Goal: Transaction & Acquisition: Purchase product/service

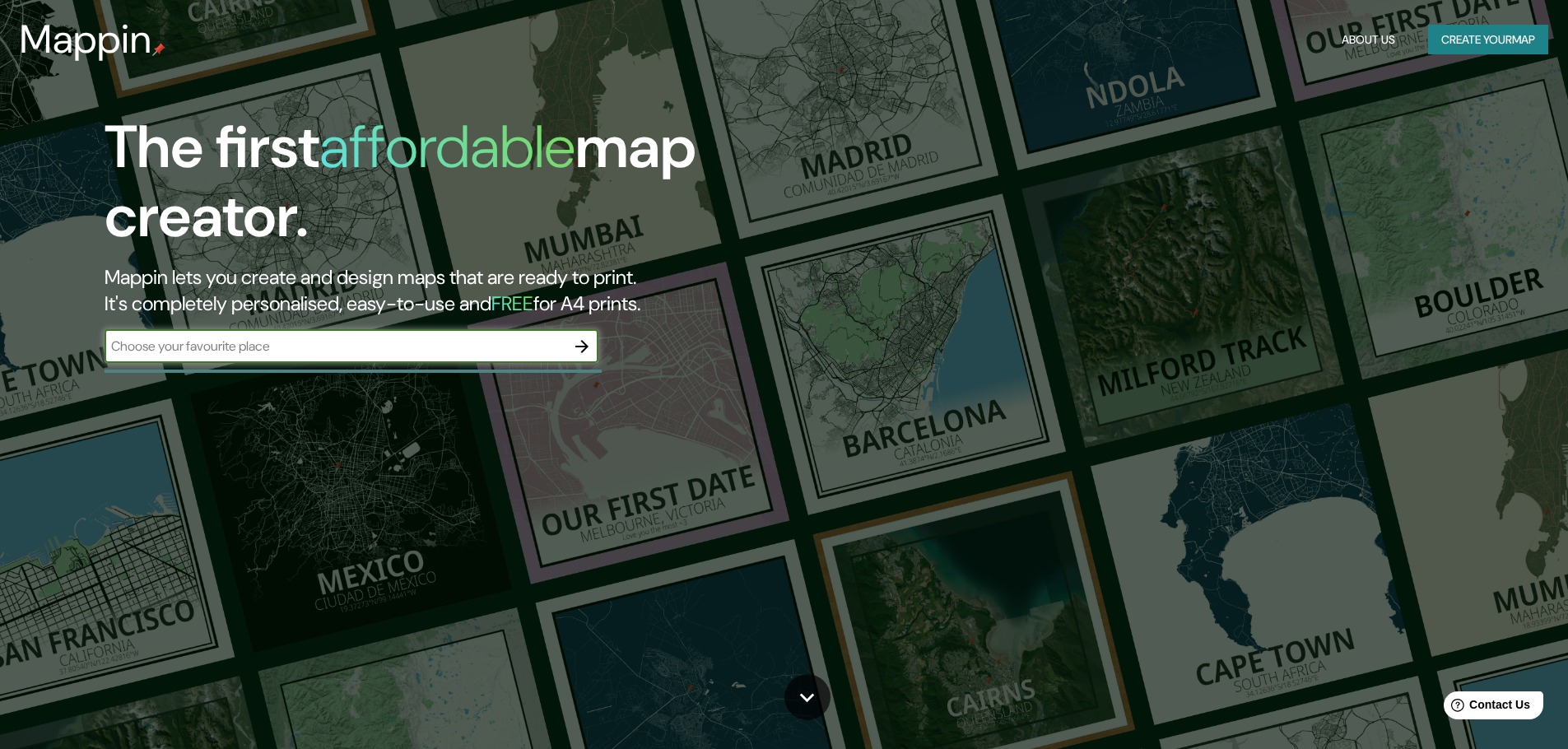
click at [363, 342] on input "text" at bounding box center [336, 345] width 461 height 19
type input "[PERSON_NAME] [GEOGRAPHIC_DATA]"
click at [583, 344] on icon "button" at bounding box center [582, 346] width 20 height 20
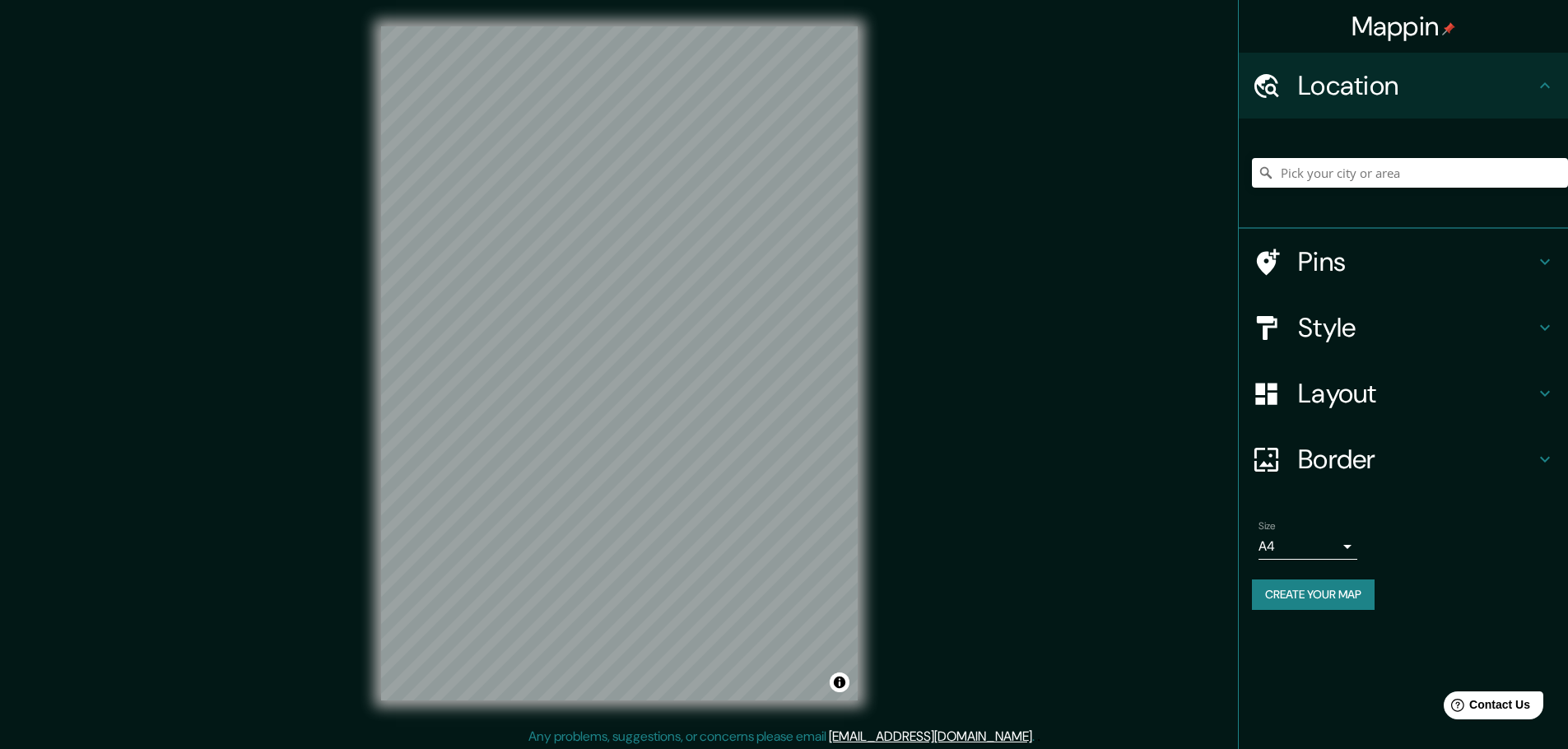
click at [1349, 545] on body "Mappin Location Pins Style Layout Border Choose a border. Hint : you can make l…" at bounding box center [784, 374] width 1568 height 749
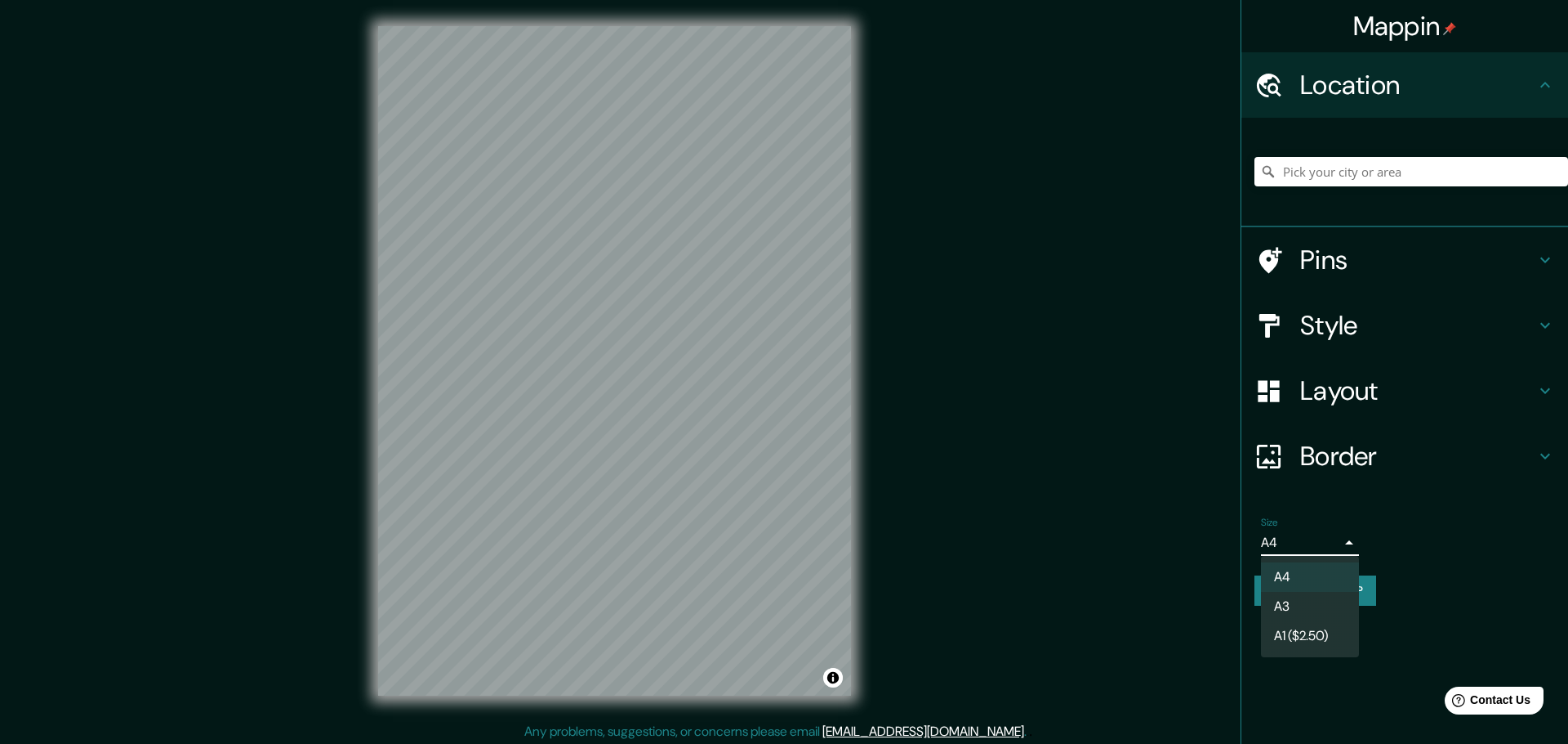
drag, startPoint x: 1304, startPoint y: 602, endPoint x: 1325, endPoint y: 592, distance: 23.3
click at [1304, 603] on li "A3" at bounding box center [1311, 606] width 98 height 29
type input "a4"
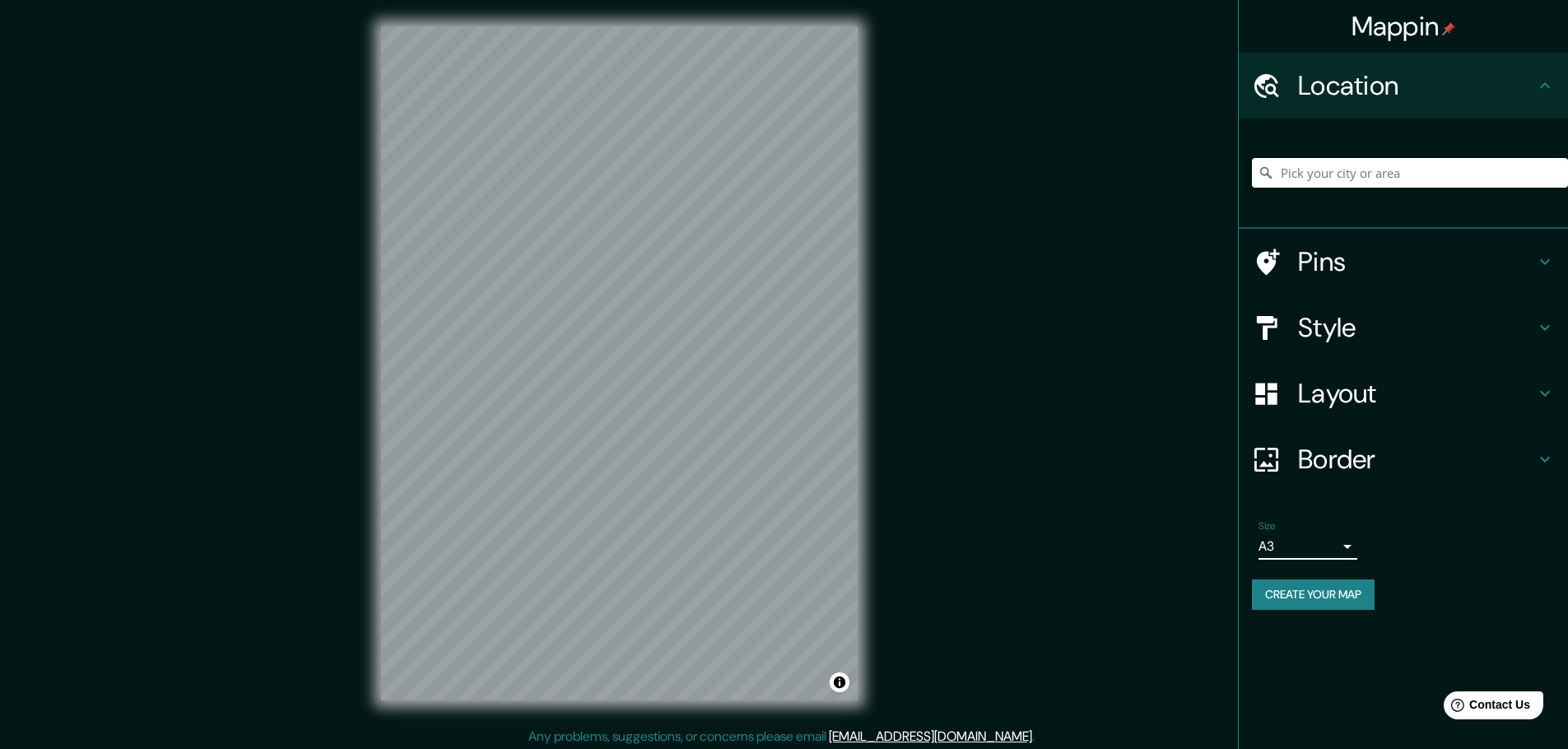
click at [1530, 603] on div "Create your map" at bounding box center [1404, 594] width 303 height 31
click at [1383, 333] on h4 "Style" at bounding box center [1416, 327] width 237 height 33
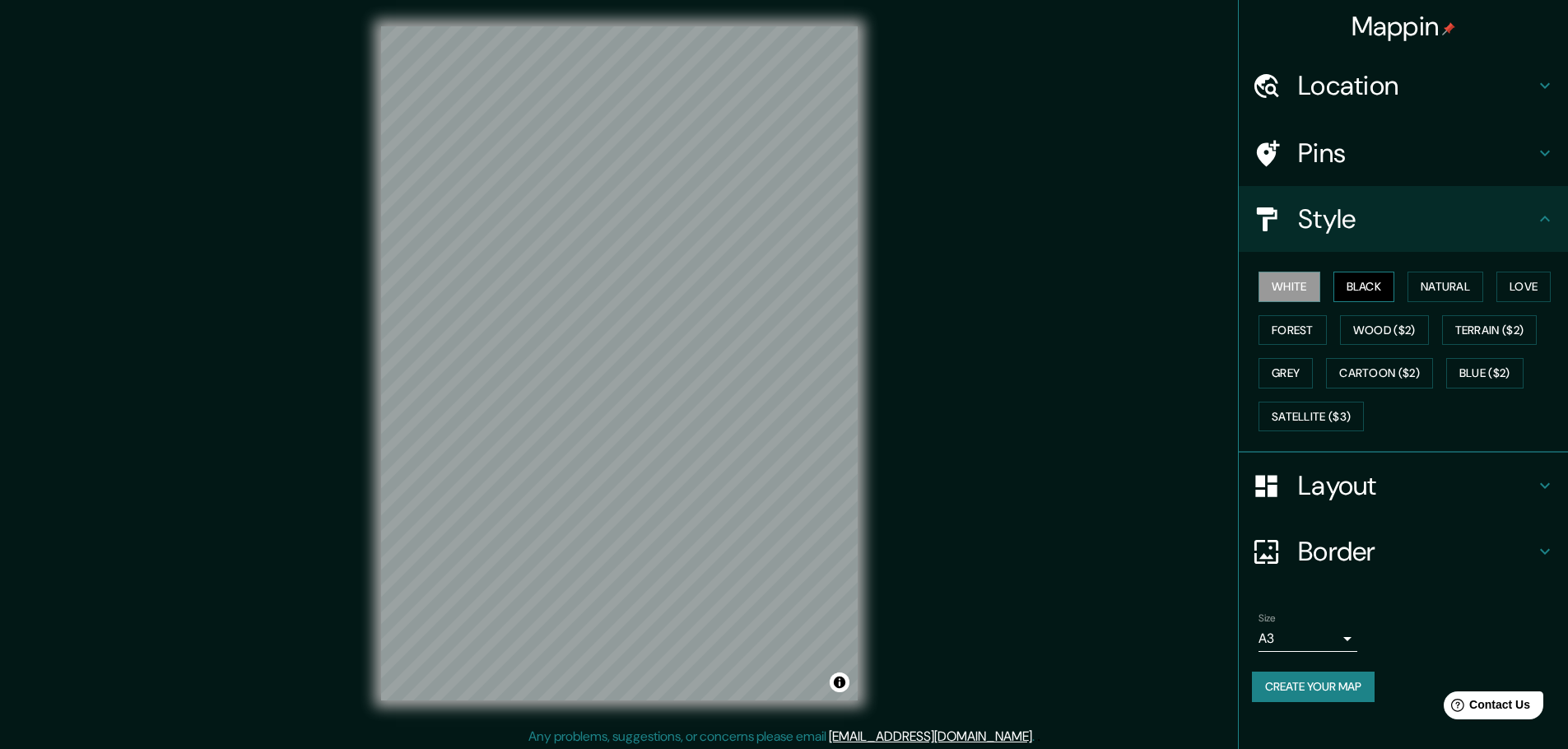
click at [1354, 290] on button "Black" at bounding box center [1364, 286] width 61 height 31
click at [1419, 284] on button "Natural" at bounding box center [1445, 286] width 75 height 31
click at [1509, 285] on button "Love" at bounding box center [1522, 286] width 54 height 31
click at [1296, 343] on button "Forest" at bounding box center [1292, 329] width 68 height 31
click at [1296, 370] on button "Grey" at bounding box center [1285, 373] width 54 height 31
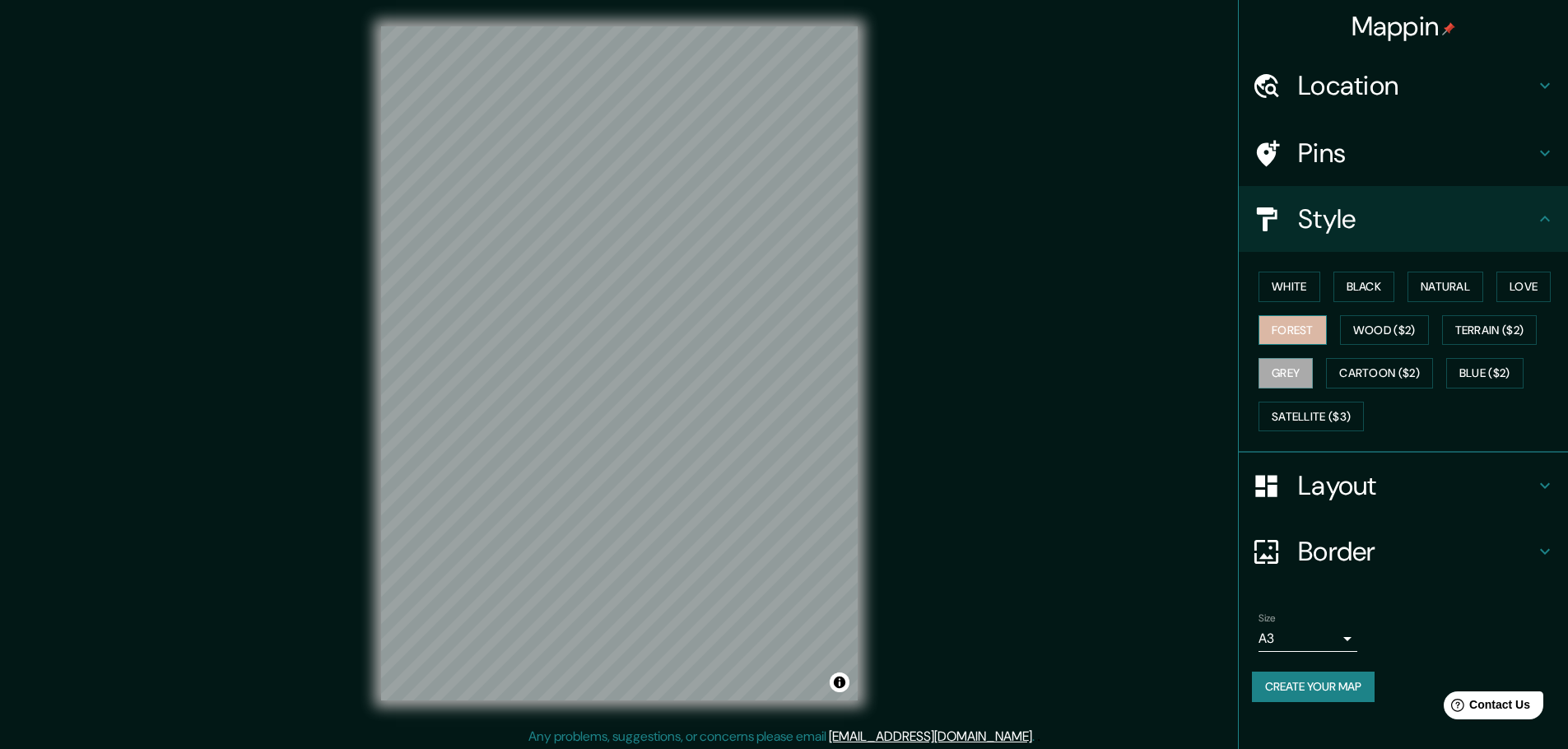
click at [1296, 335] on button "Forest" at bounding box center [1292, 329] width 68 height 31
click at [1389, 489] on h4 "Layout" at bounding box center [1416, 485] width 237 height 33
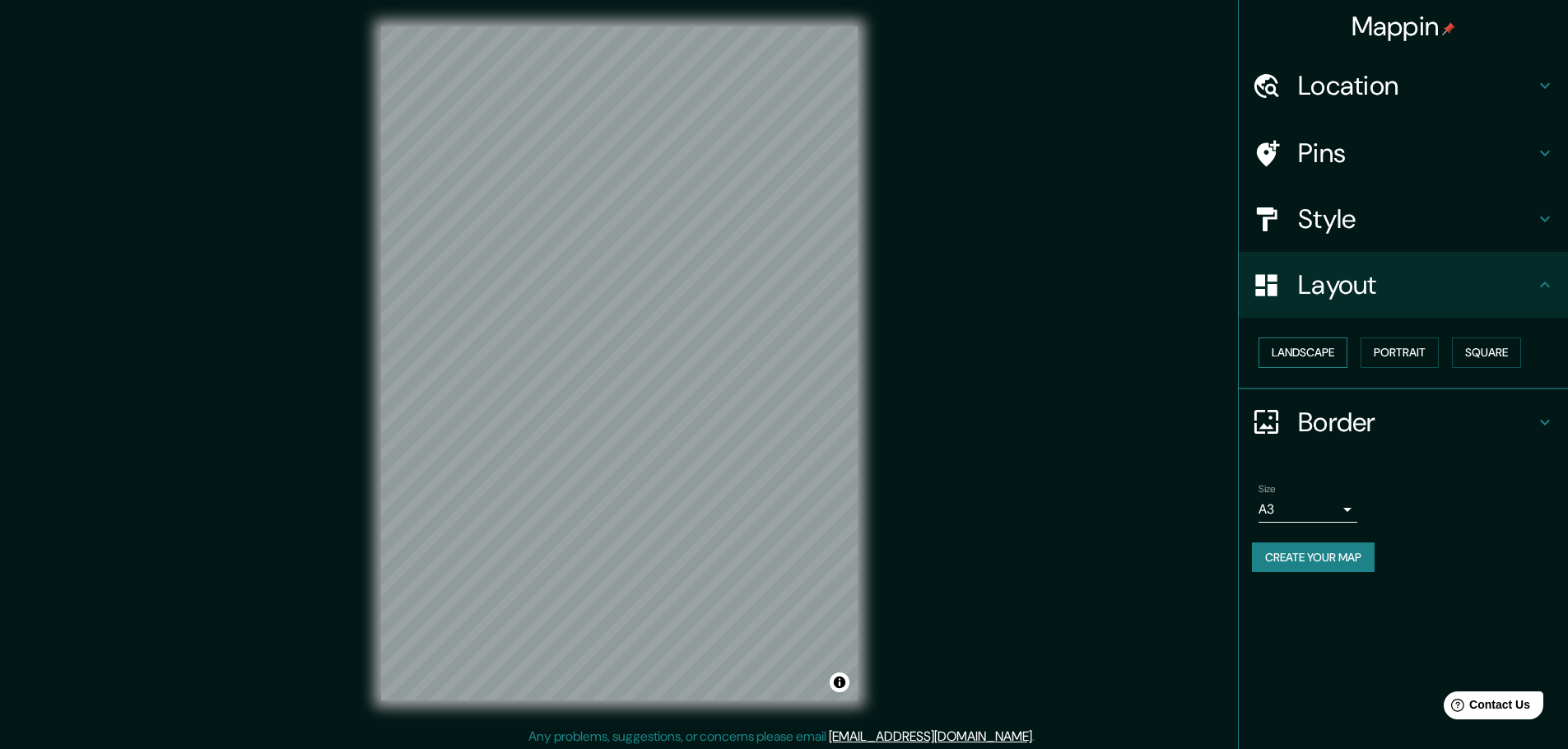
click at [1337, 355] on button "Landscape" at bounding box center [1303, 352] width 89 height 31
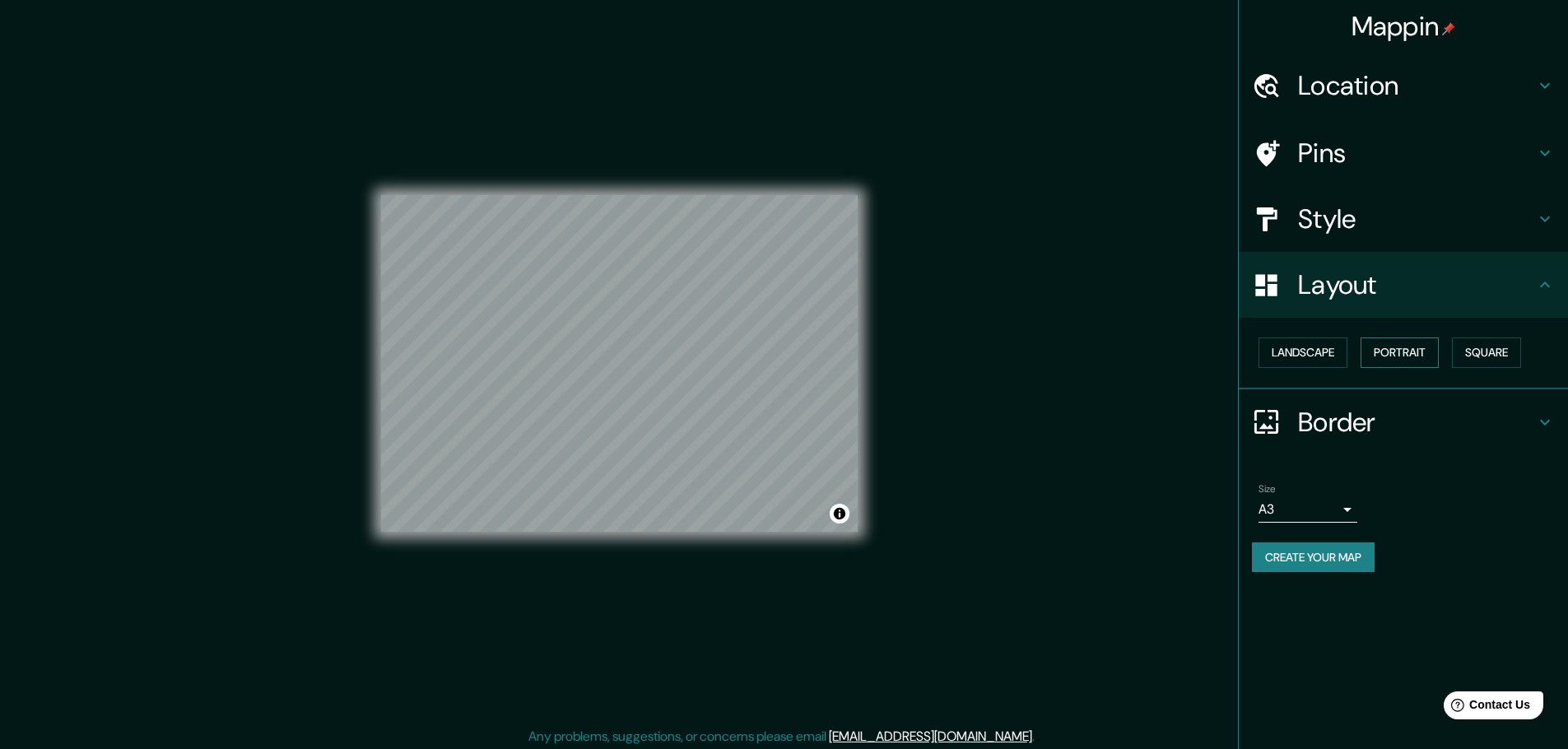
click at [1398, 349] on button "Portrait" at bounding box center [1399, 352] width 78 height 31
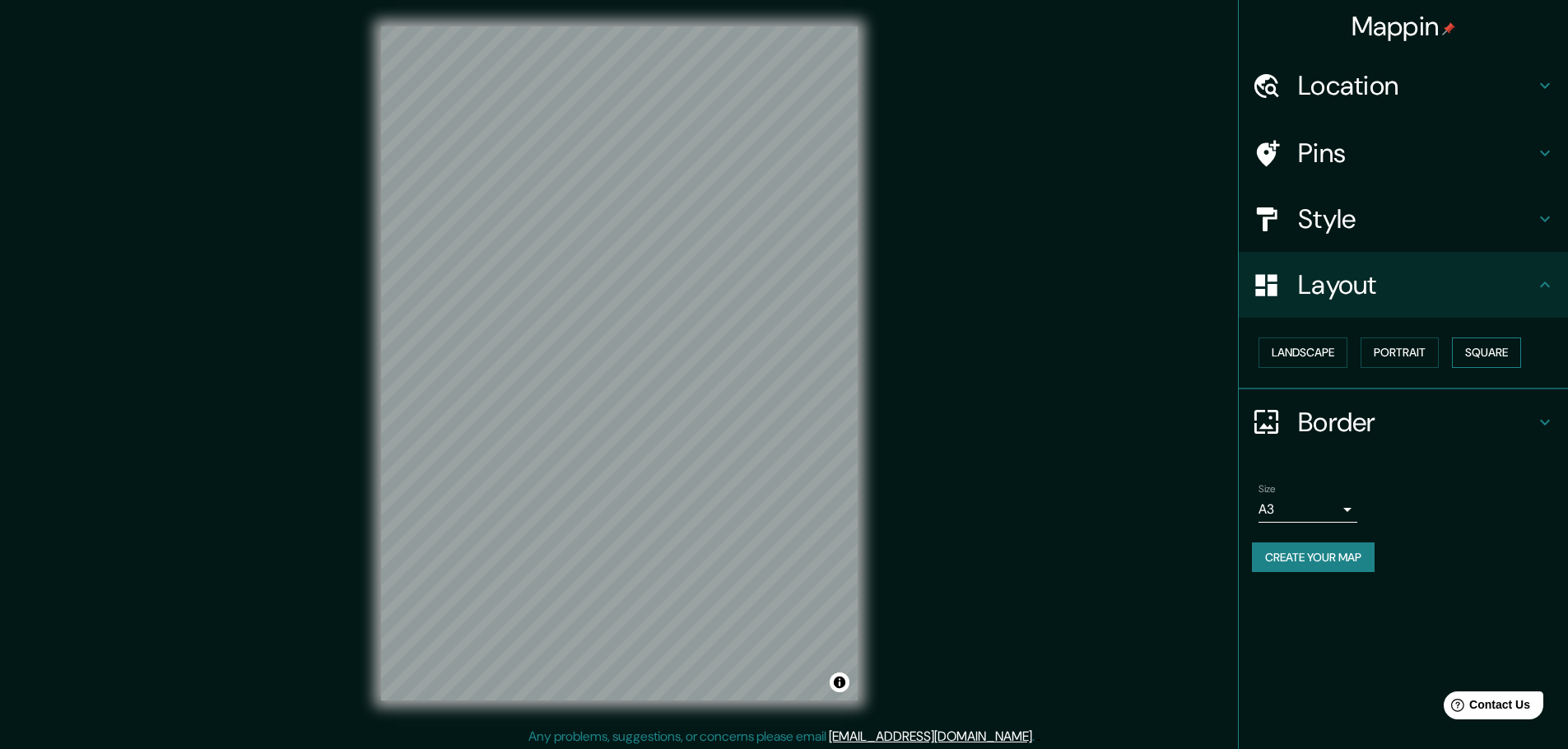
click at [1475, 354] on button "Square" at bounding box center [1487, 352] width 69 height 31
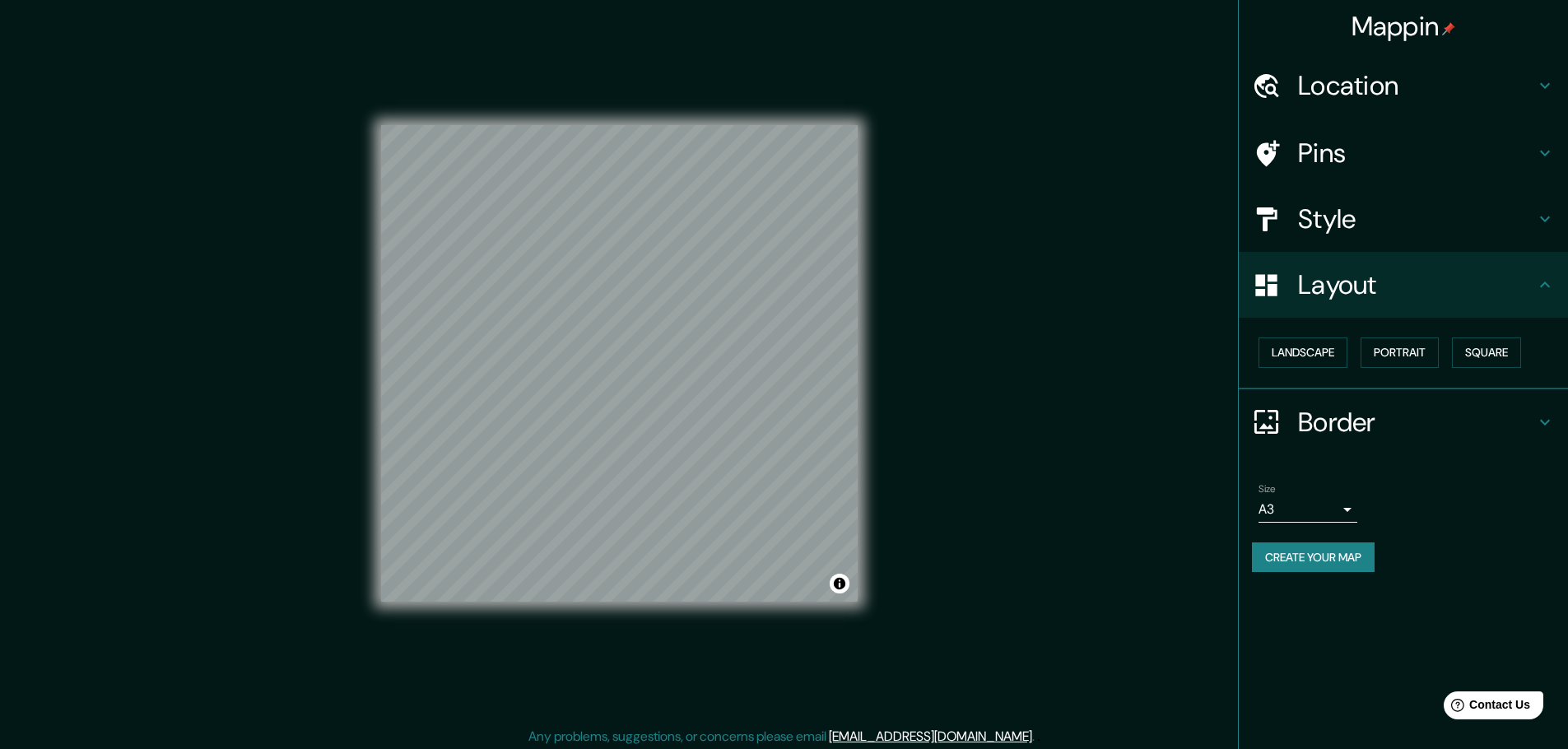
click at [1336, 418] on h4 "Border" at bounding box center [1416, 421] width 237 height 33
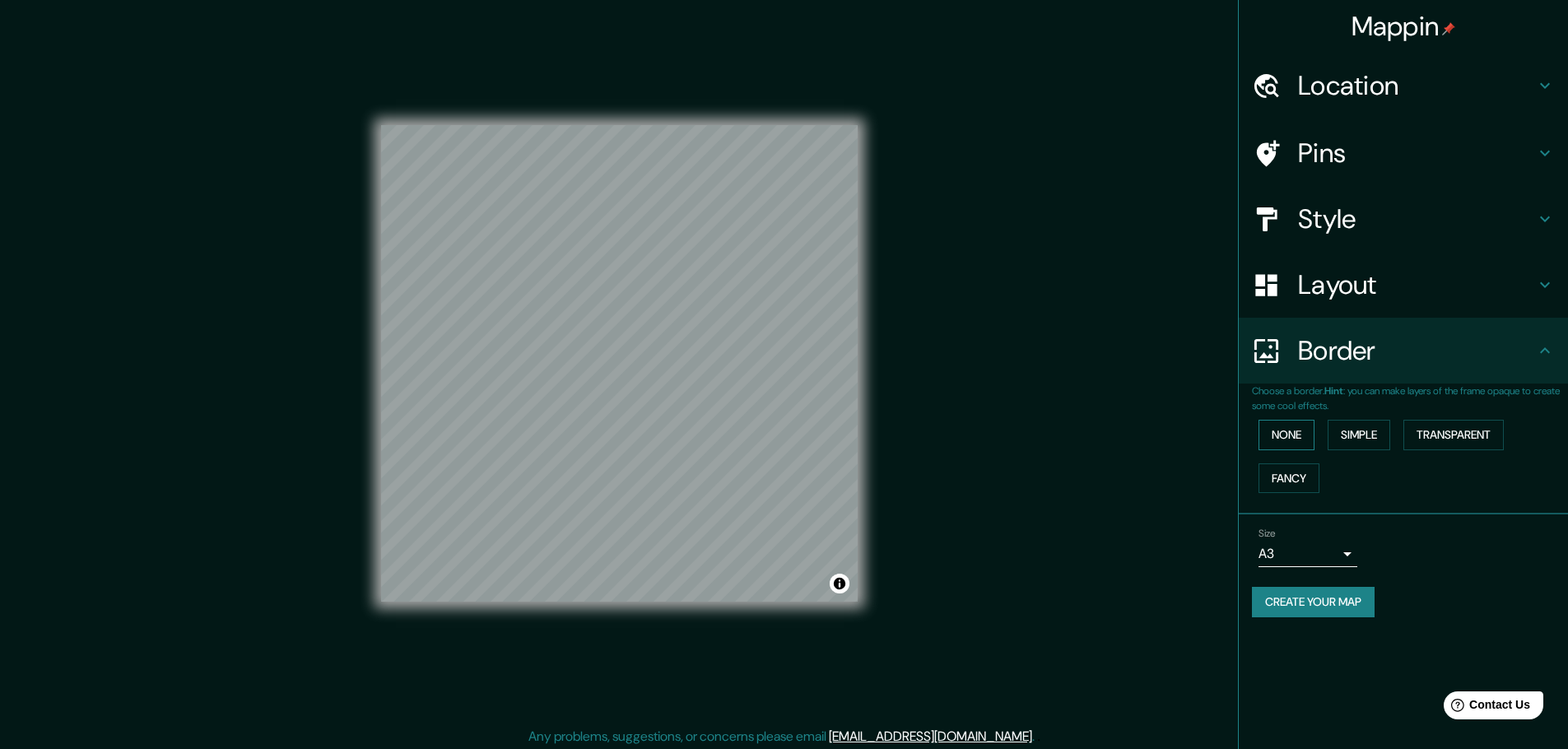
click at [1309, 443] on button "None" at bounding box center [1286, 434] width 56 height 31
click at [1344, 440] on button "Simple" at bounding box center [1358, 434] width 62 height 31
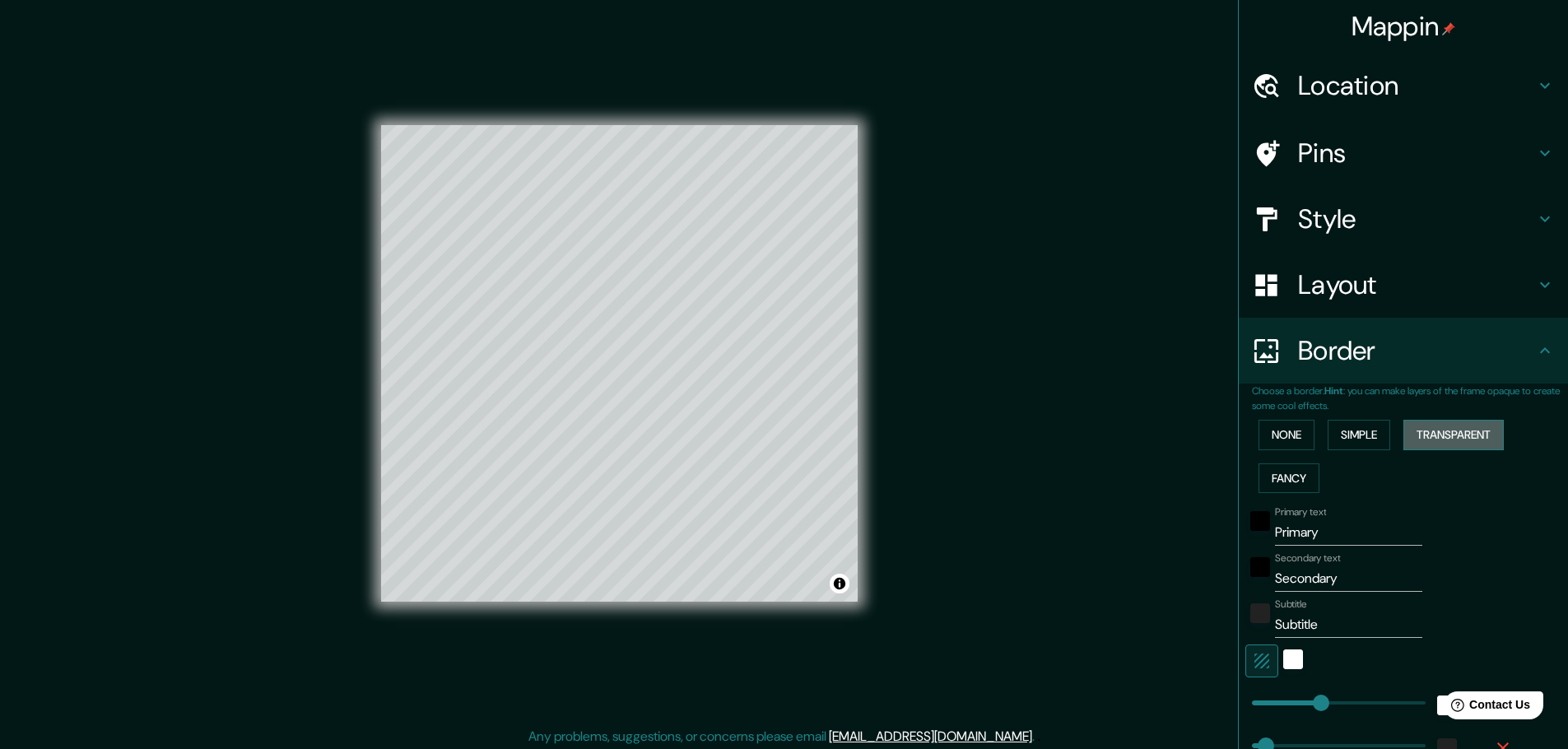
click at [1438, 431] on button "Transparent" at bounding box center [1453, 434] width 100 height 31
click at [1270, 481] on button "Fancy" at bounding box center [1289, 478] width 61 height 31
click at [1277, 439] on button "None" at bounding box center [1286, 434] width 56 height 31
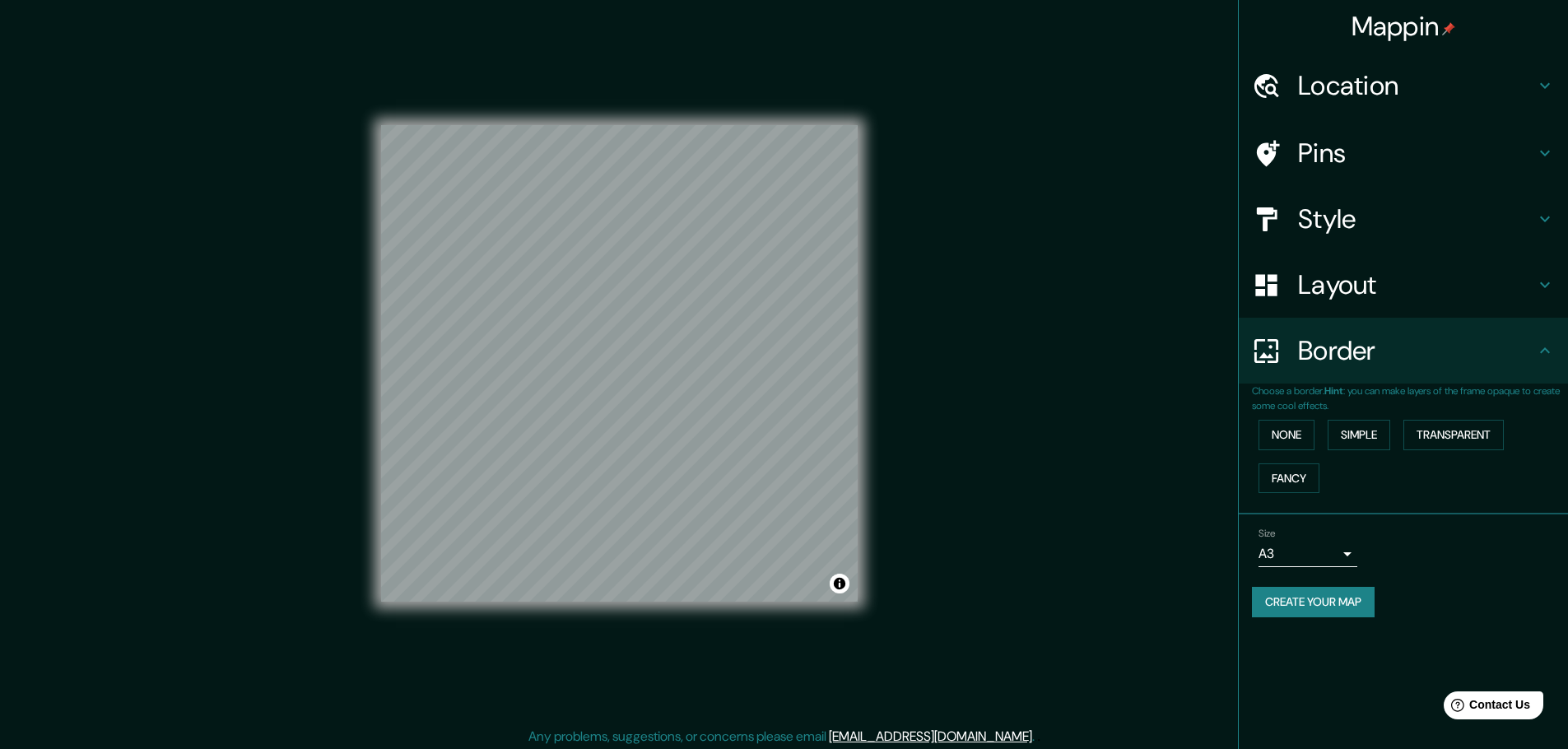
click at [1345, 609] on button "Create your map" at bounding box center [1314, 602] width 123 height 31
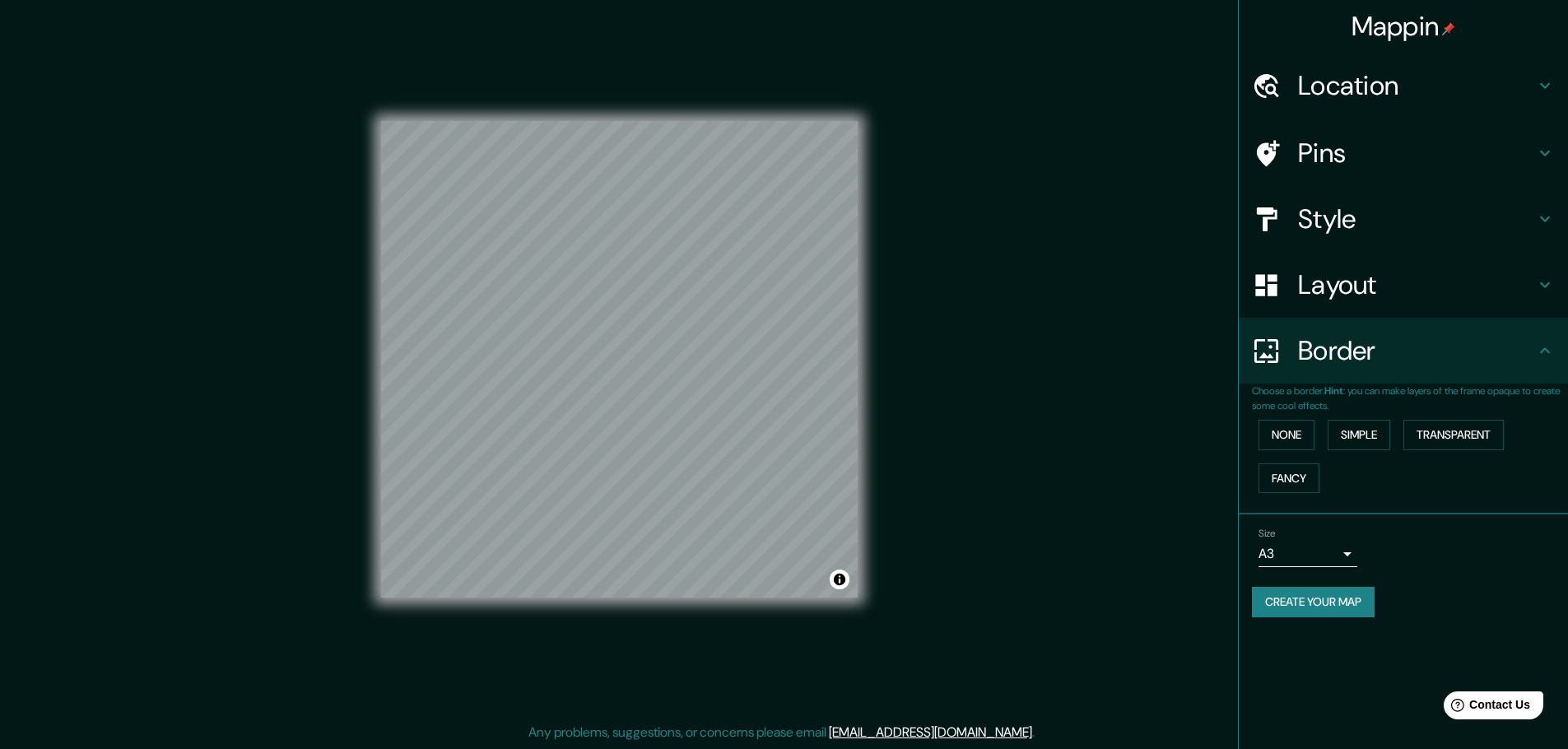
click at [1320, 608] on button "Create your map" at bounding box center [1314, 602] width 123 height 31
click at [1291, 439] on button "None" at bounding box center [1286, 434] width 56 height 31
click at [1555, 351] on div "Border" at bounding box center [1403, 350] width 330 height 66
click at [1290, 440] on button "None" at bounding box center [1286, 434] width 56 height 31
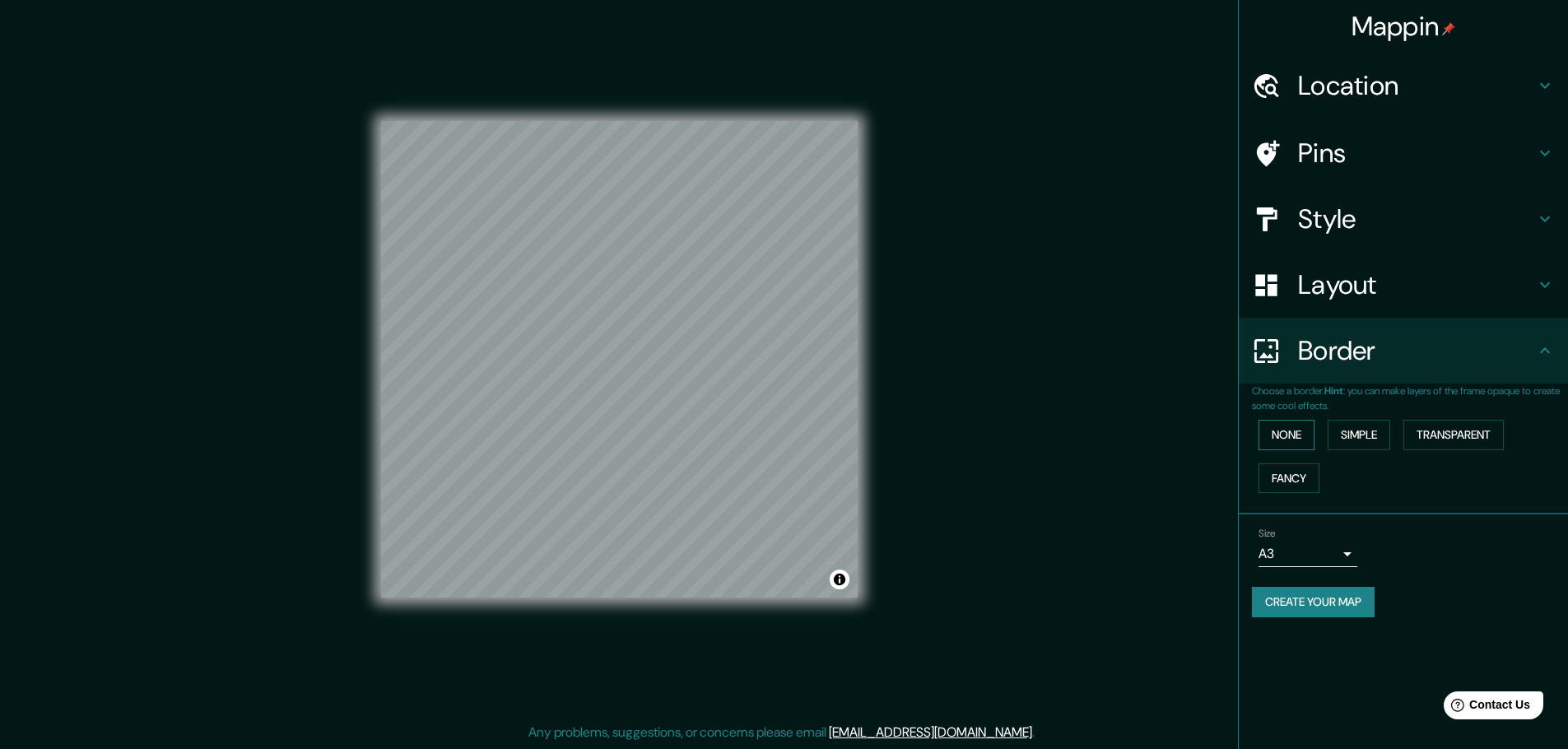
click at [1290, 440] on button "None" at bounding box center [1286, 434] width 56 height 31
click at [1550, 346] on icon at bounding box center [1545, 350] width 20 height 20
click at [1267, 602] on button "Create your map" at bounding box center [1314, 602] width 123 height 31
click at [1438, 395] on p "Choose a border. Hint : you can make layers of the frame opaque to create some …" at bounding box center [1410, 398] width 316 height 30
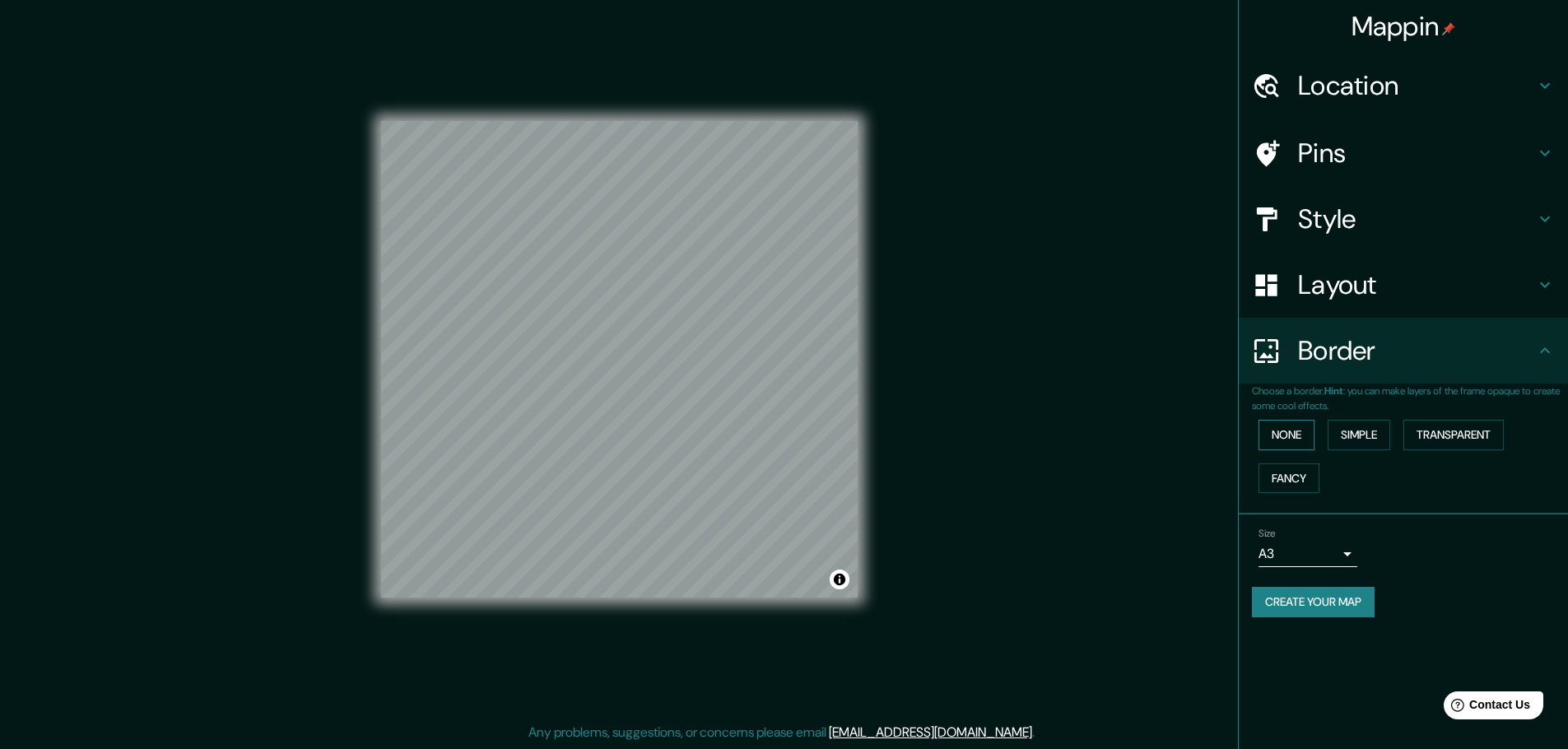
click at [1305, 431] on button "None" at bounding box center [1286, 434] width 56 height 31
click at [1447, 433] on button "Transparent" at bounding box center [1453, 434] width 100 height 31
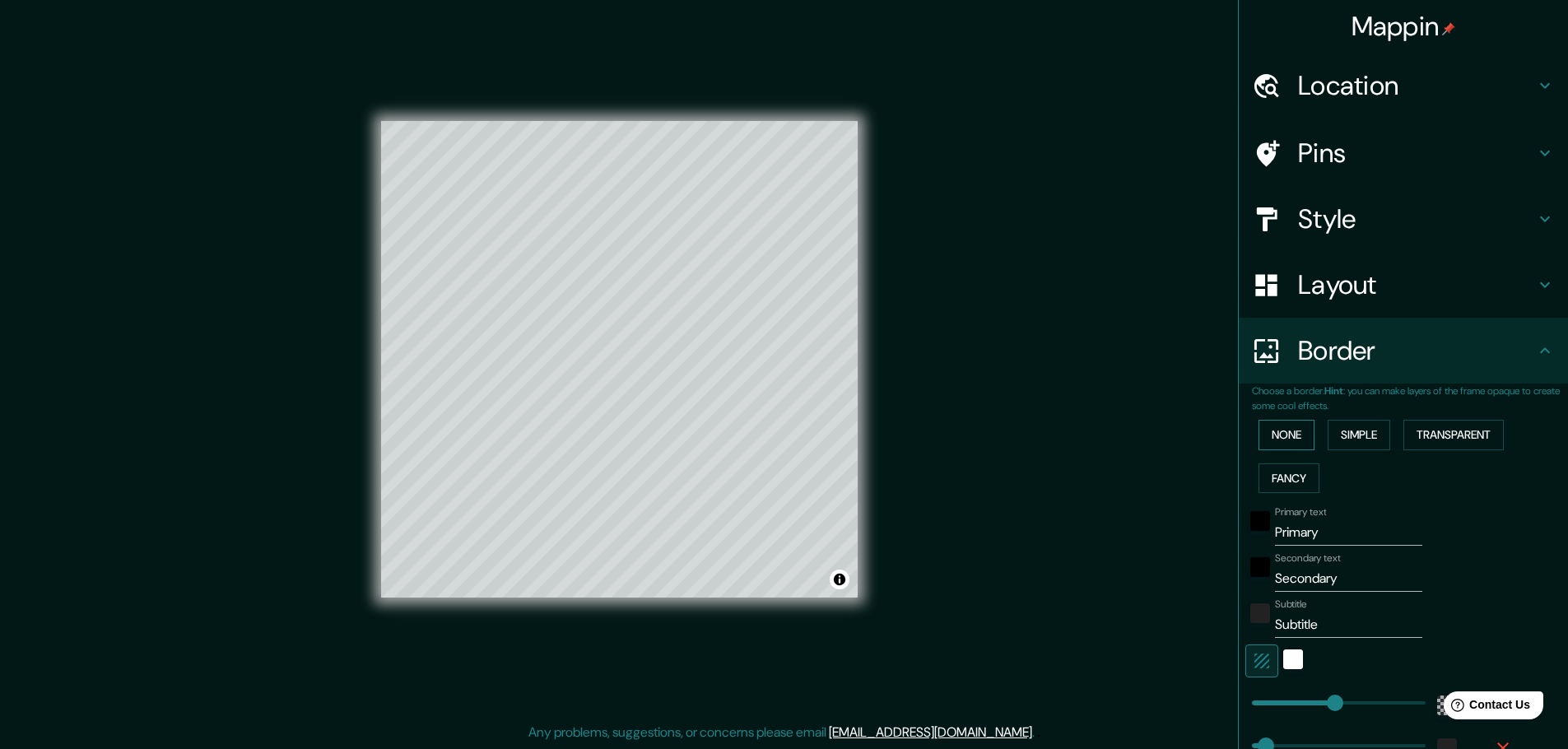
click at [1275, 436] on button "None" at bounding box center [1286, 434] width 56 height 31
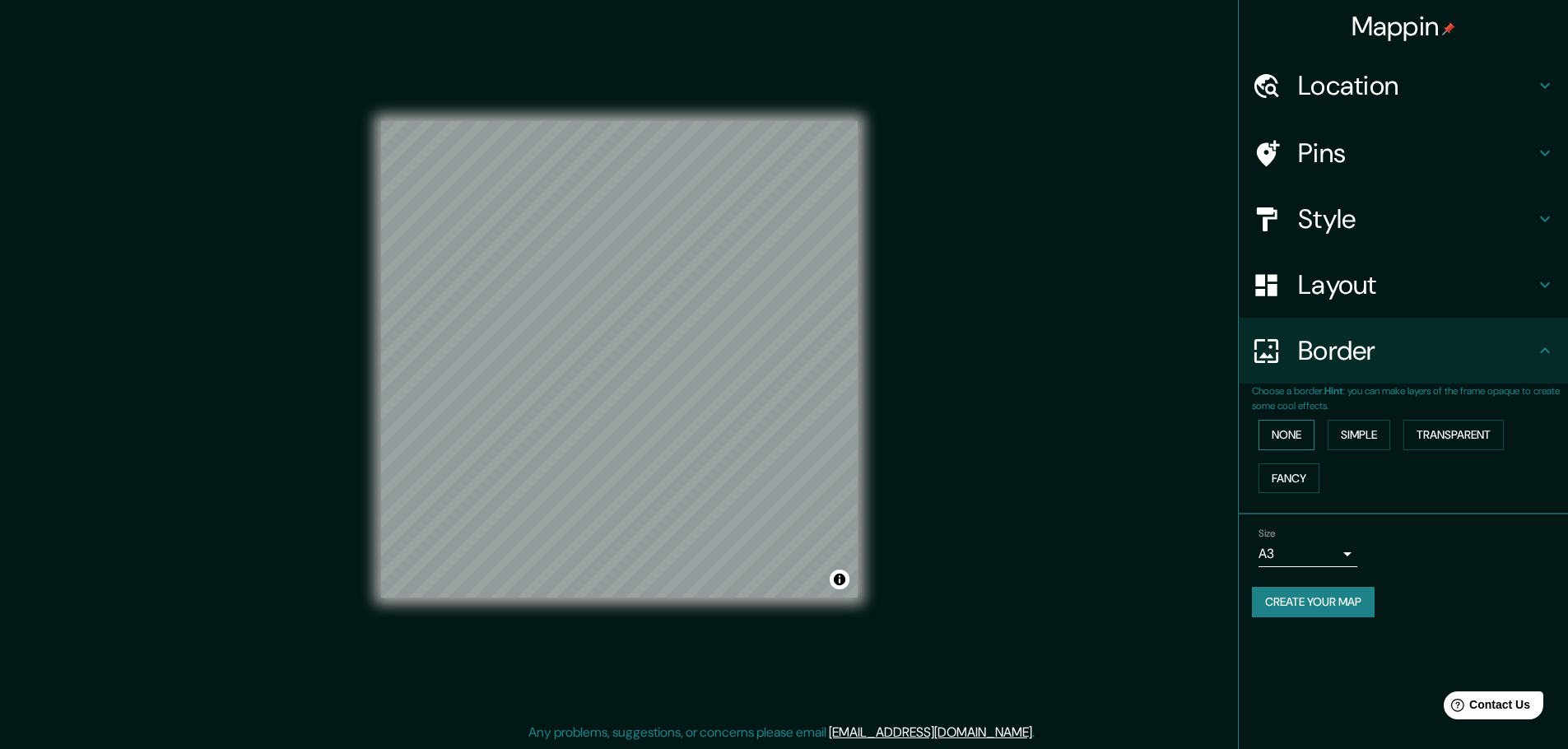
click at [1277, 439] on button "None" at bounding box center [1286, 434] width 56 height 31
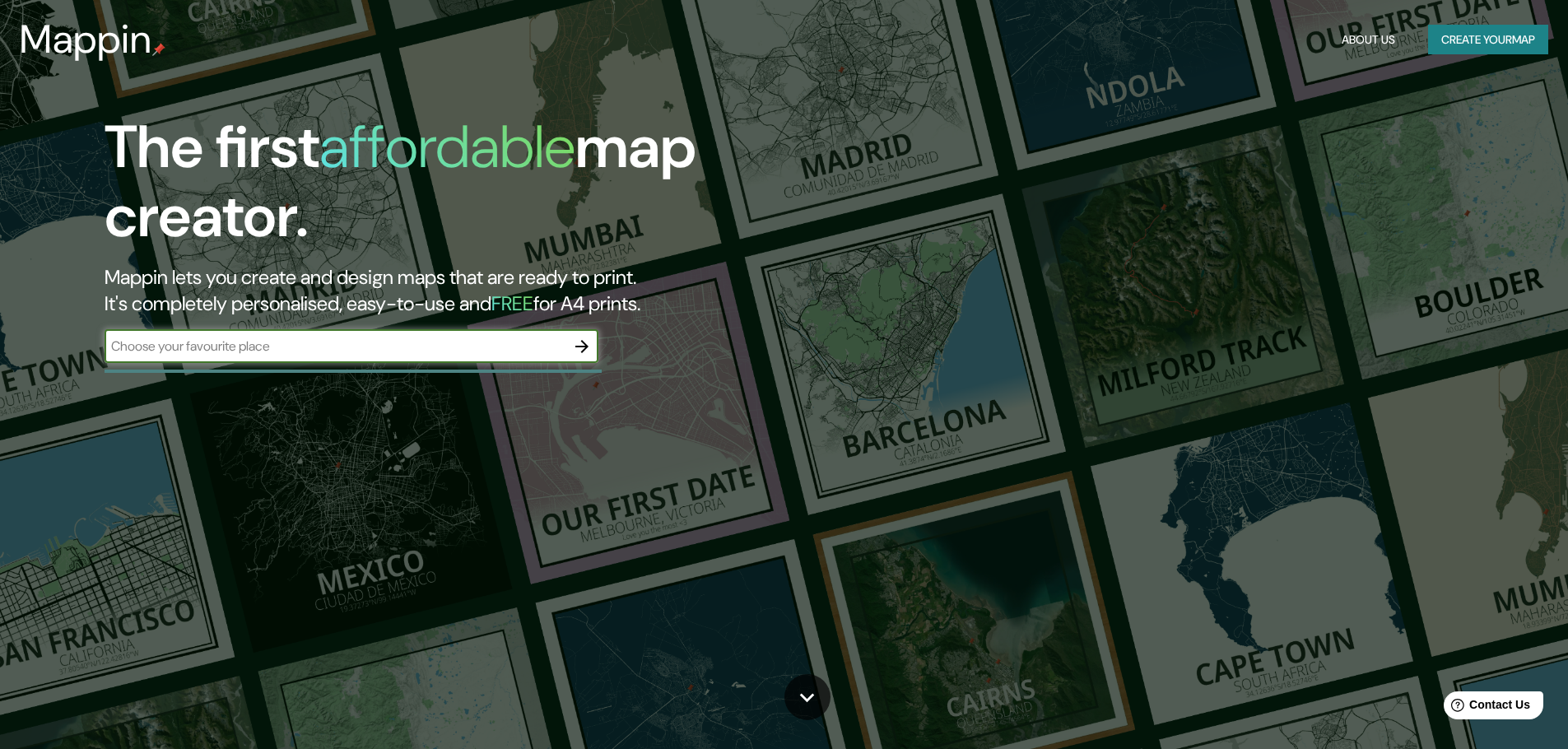
click at [132, 342] on input "text" at bounding box center [336, 345] width 461 height 19
type input "valdivia"
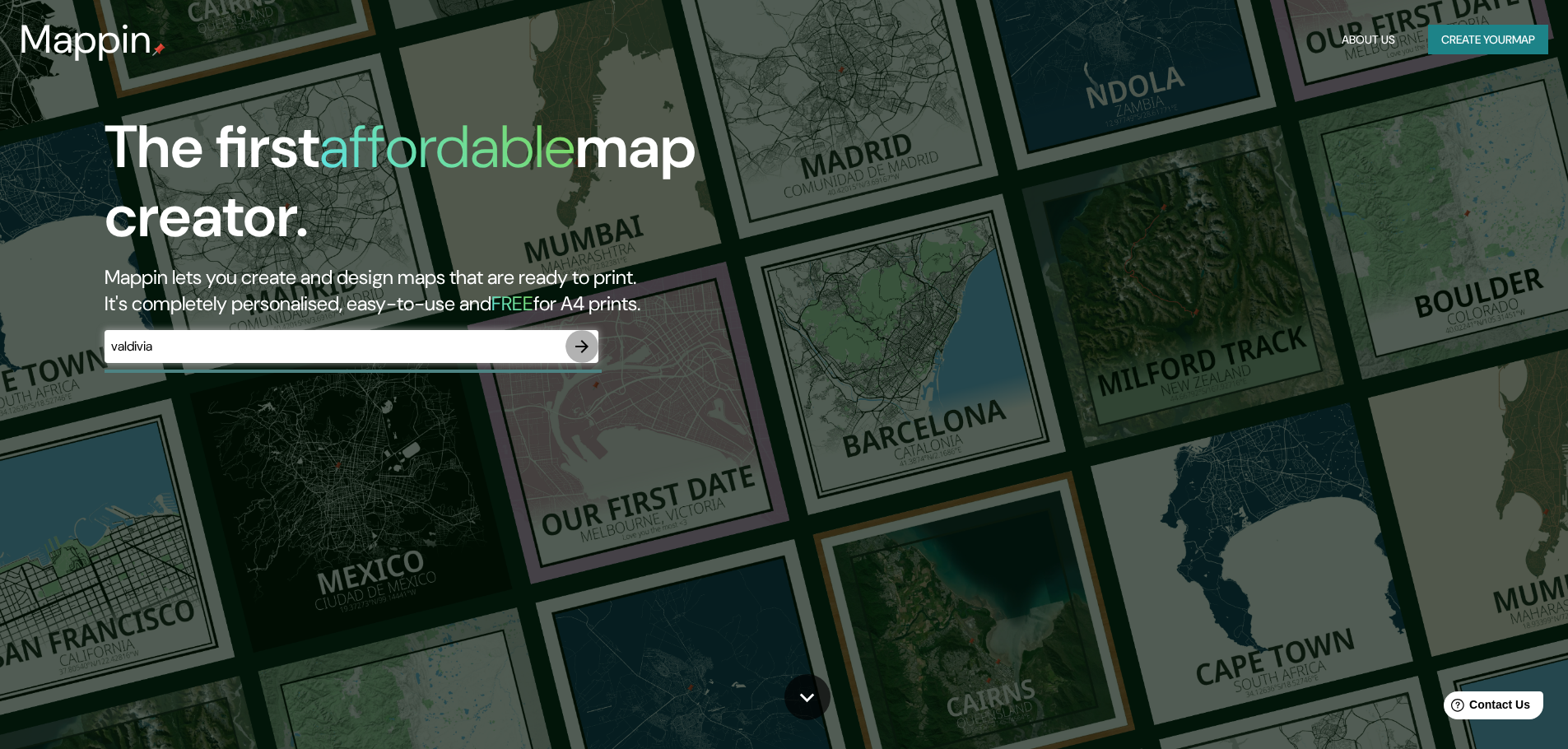
click at [575, 344] on icon "button" at bounding box center [582, 346] width 20 height 20
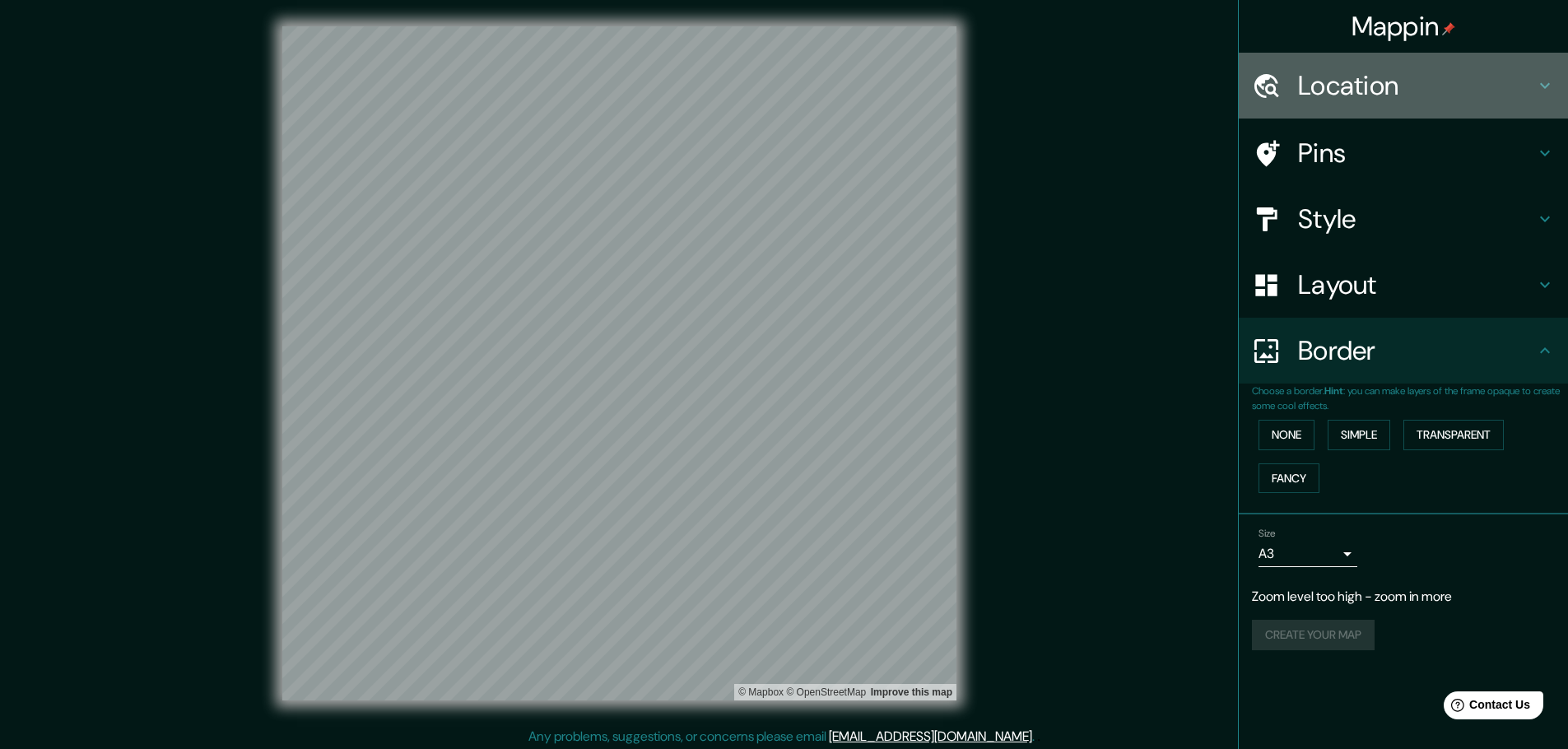
click at [1359, 95] on h4 "Location" at bounding box center [1416, 85] width 237 height 33
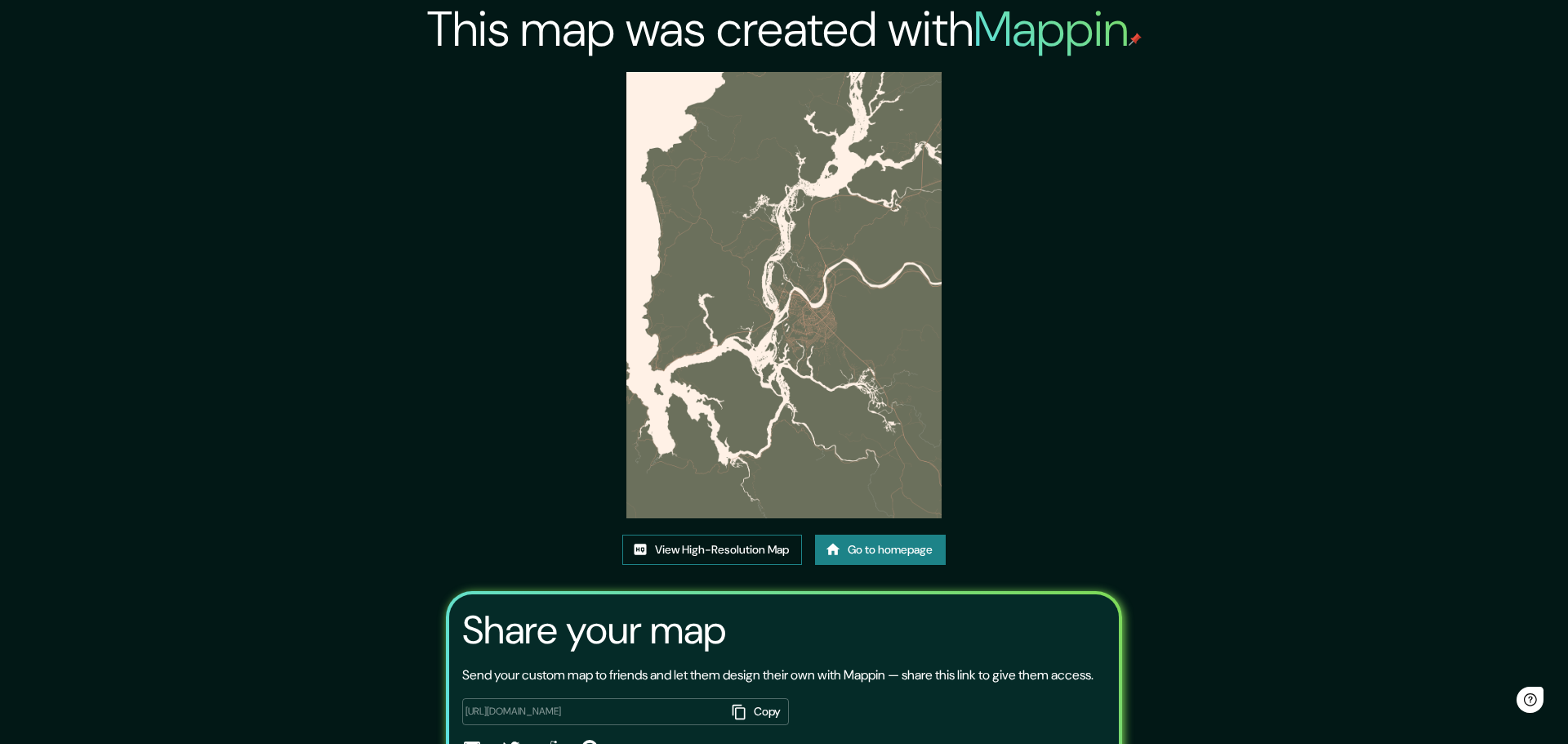
click at [726, 535] on link "View High-Resolution Map" at bounding box center [712, 549] width 180 height 30
